Goal: Task Accomplishment & Management: Manage account settings

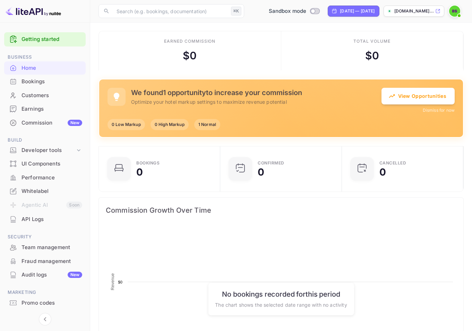
scroll to position [107, 112]
click at [460, 11] on div at bounding box center [454, 11] width 12 height 12
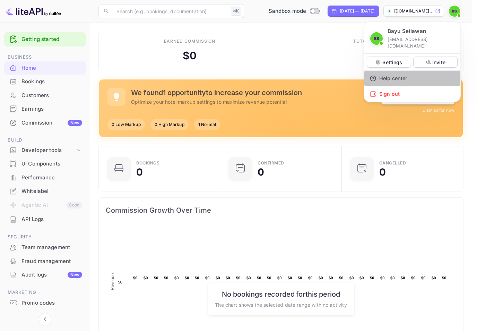
click at [422, 79] on div "Help center" at bounding box center [412, 78] width 96 height 15
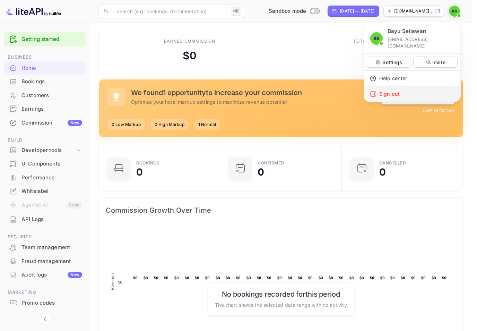
click at [420, 89] on div "Sign out" at bounding box center [412, 93] width 96 height 15
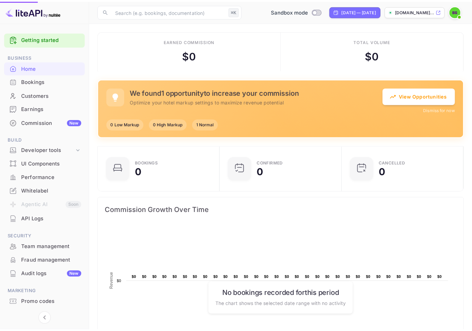
scroll to position [6, 5]
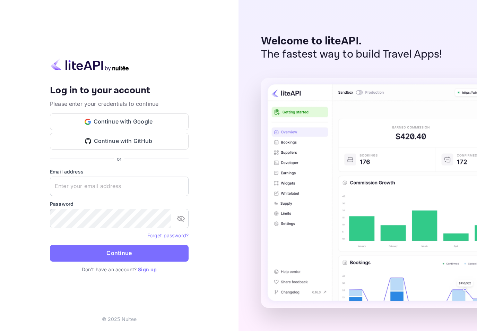
type input "[EMAIL_ADDRESS][DOMAIN_NAME]"
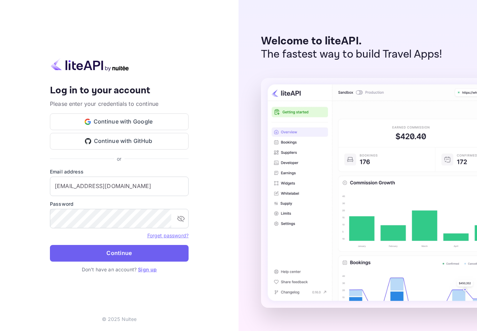
click at [110, 247] on button "Continue" at bounding box center [119, 253] width 139 height 17
